Goal: Register for event/course

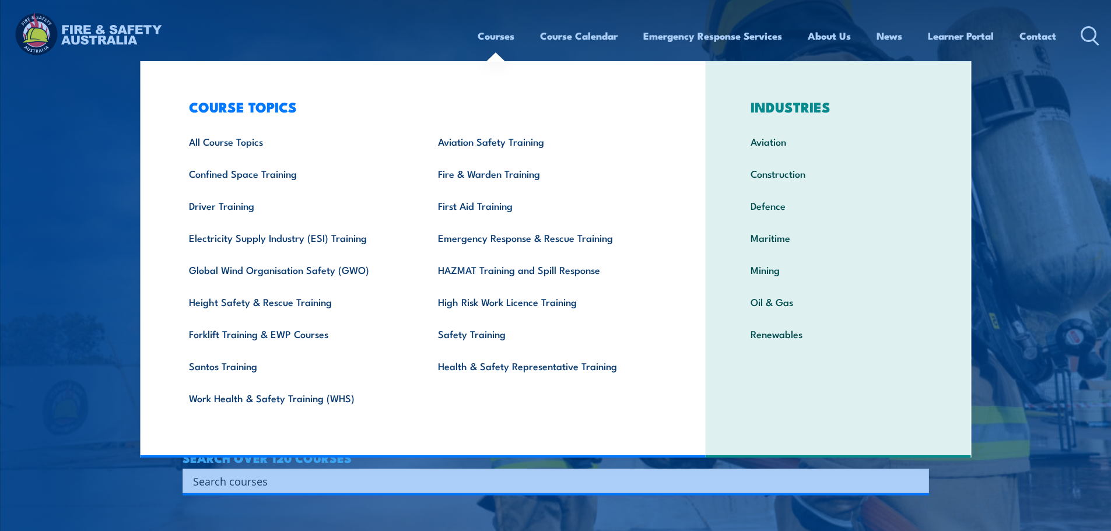
click at [484, 49] on link "Courses" at bounding box center [496, 35] width 37 height 31
click at [212, 139] on link "All Course Topics" at bounding box center [295, 141] width 249 height 32
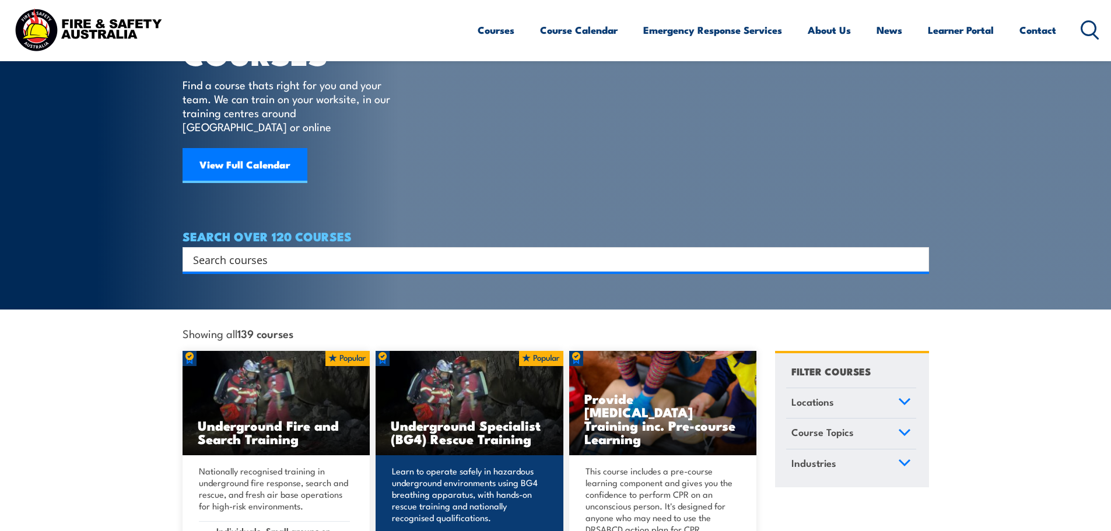
scroll to position [175, 0]
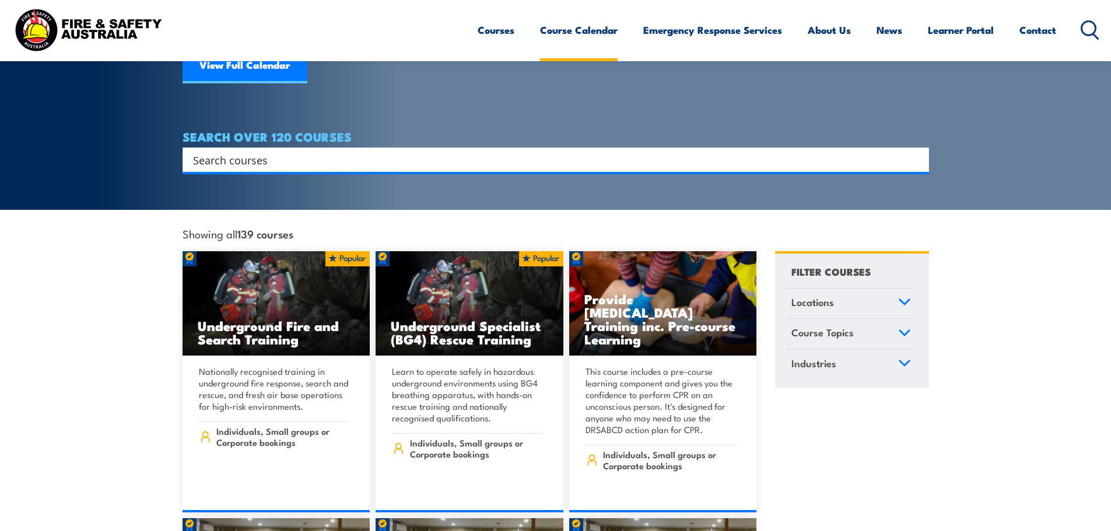
click at [598, 23] on link "Course Calendar" at bounding box center [579, 30] width 78 height 31
click at [604, 36] on link "Course Calendar" at bounding box center [579, 30] width 78 height 31
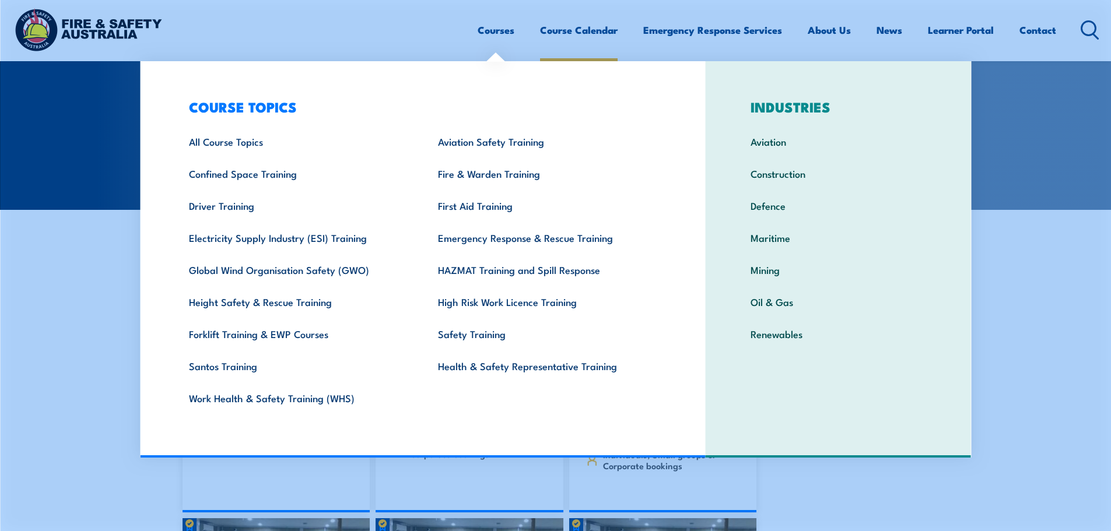
click at [588, 21] on link "Course Calendar" at bounding box center [579, 30] width 78 height 31
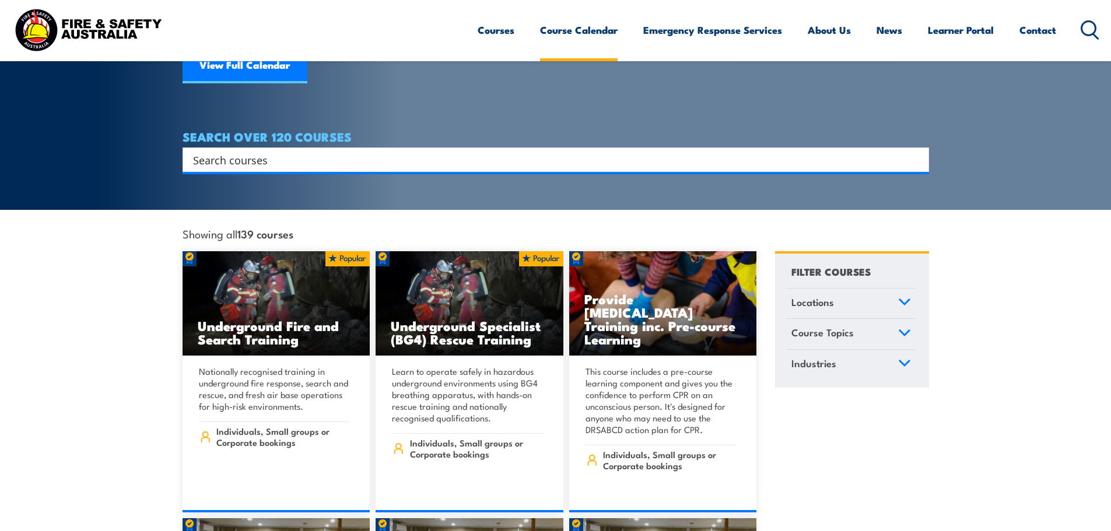
click at [594, 30] on link "Course Calendar" at bounding box center [579, 30] width 78 height 31
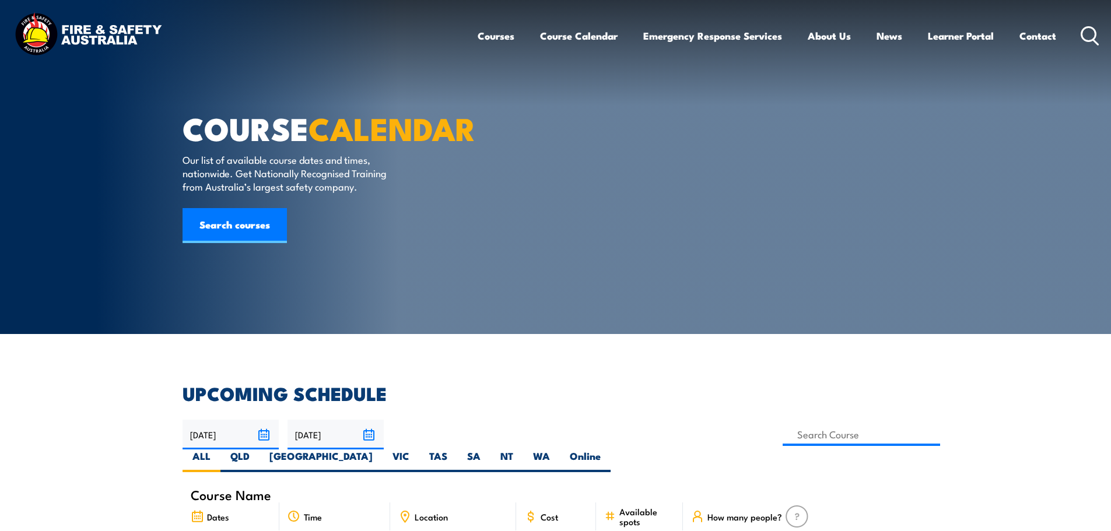
click at [43, 40] on img at bounding box center [88, 35] width 153 height 50
